Goal: Find specific page/section

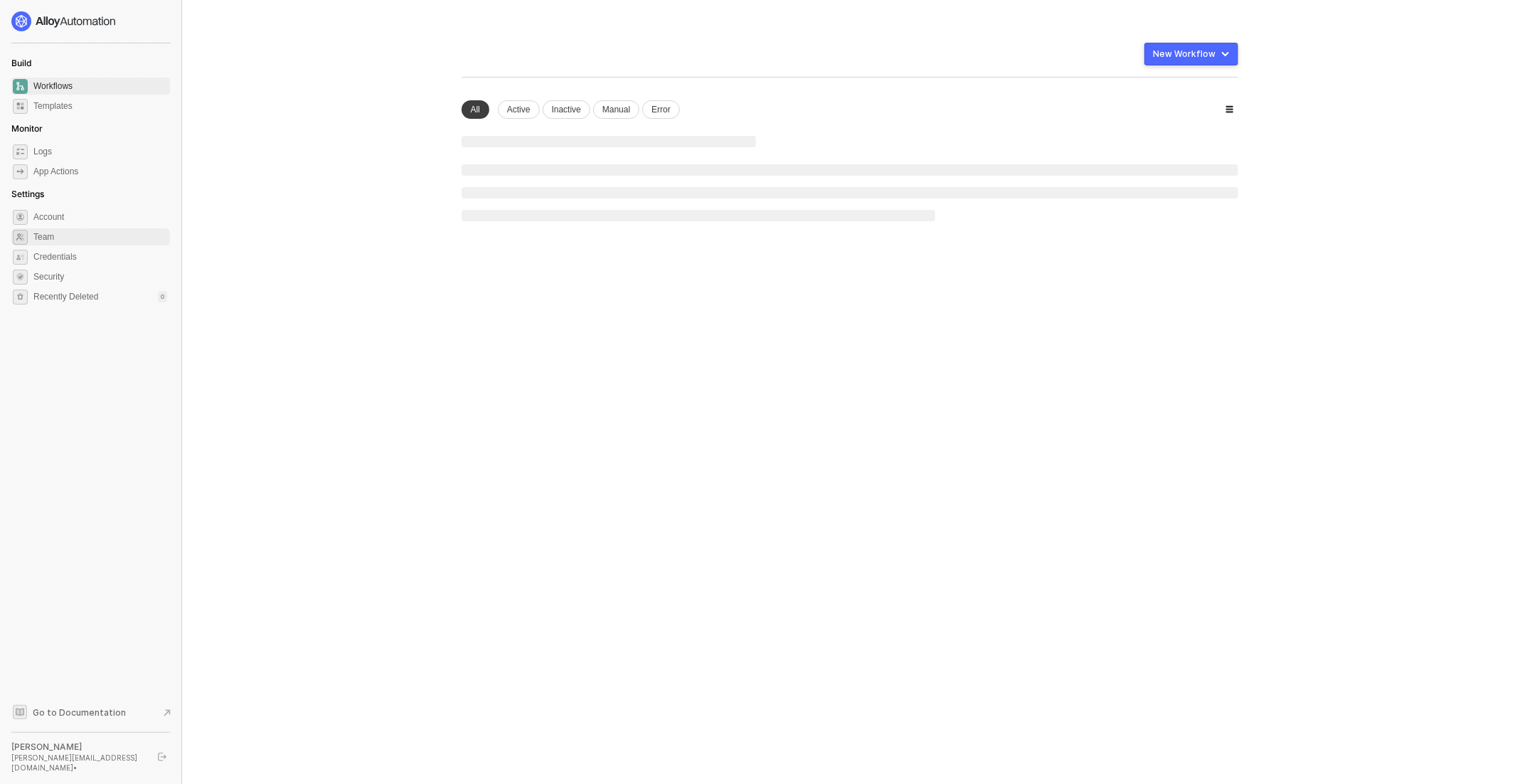
click at [76, 234] on span "Team" at bounding box center [100, 237] width 134 height 17
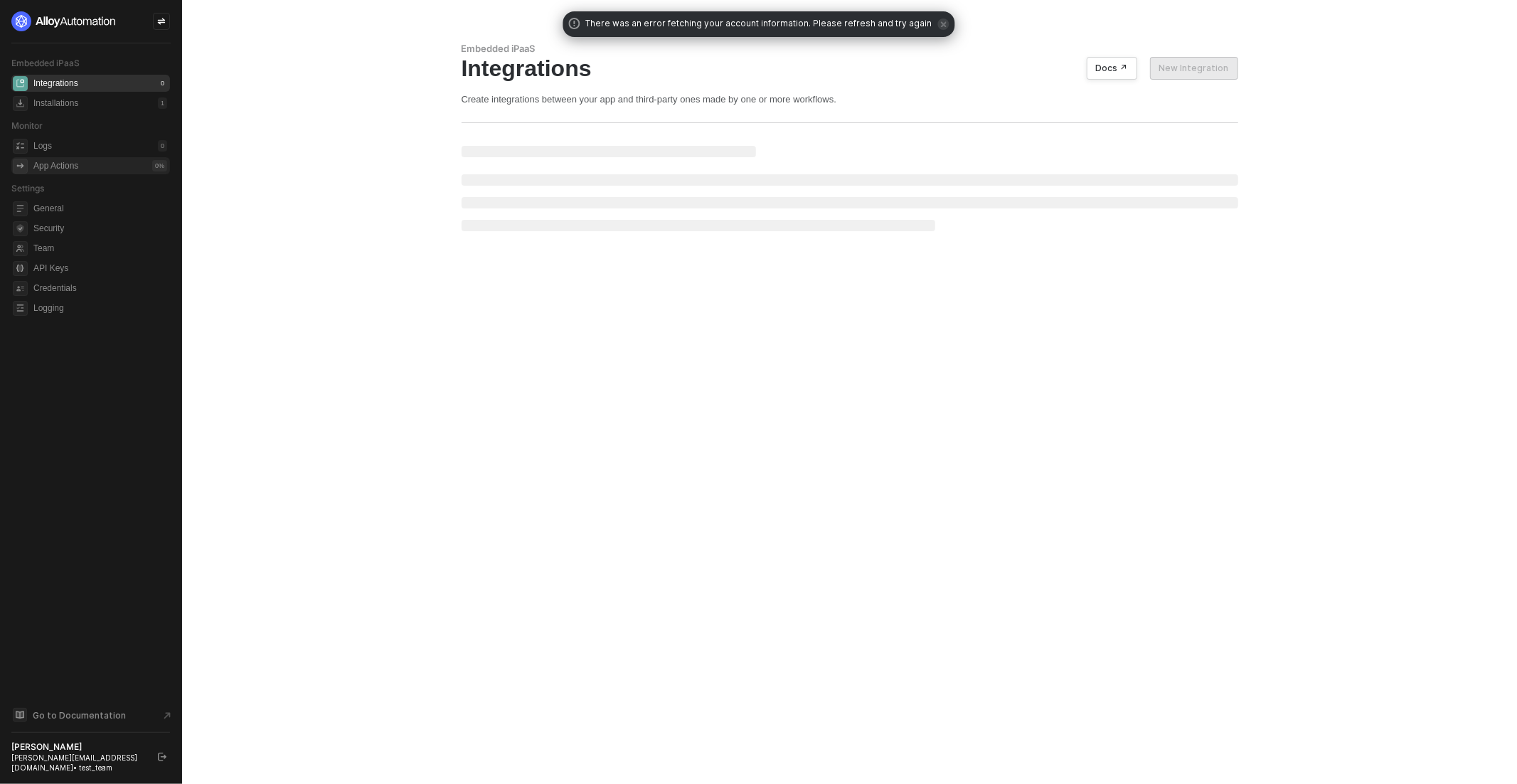
click at [59, 160] on div "App Actions" at bounding box center [55, 166] width 45 height 12
